Goal: Task Accomplishment & Management: Use online tool/utility

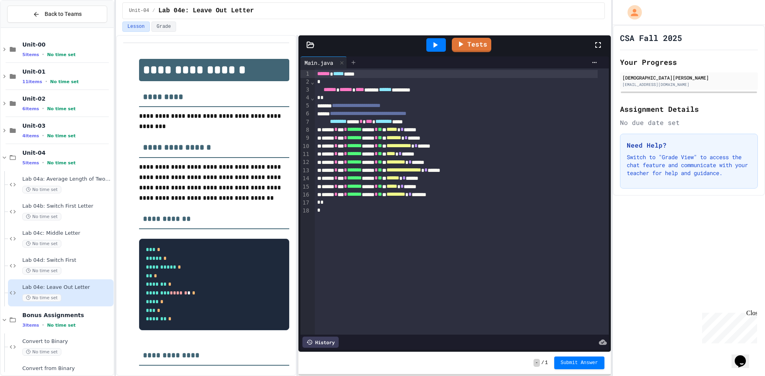
click at [354, 64] on icon at bounding box center [353, 62] width 6 height 6
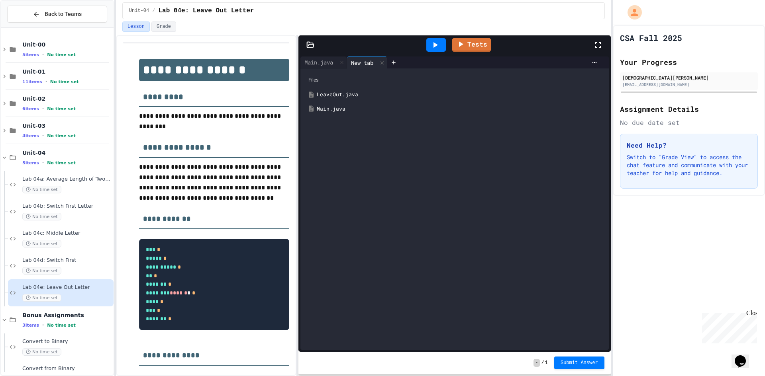
click at [348, 92] on div "LeaveOut.java" at bounding box center [460, 95] width 287 height 8
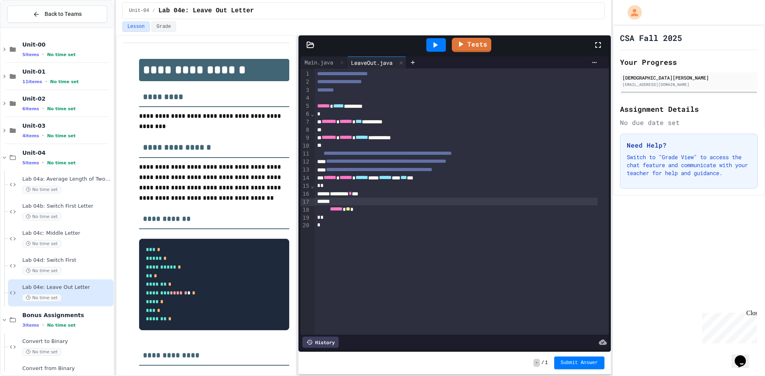
click at [354, 205] on div at bounding box center [456, 202] width 283 height 8
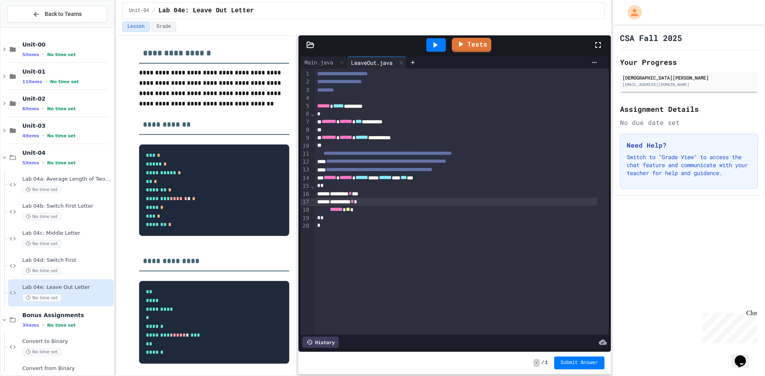
scroll to position [137, 0]
